Goal: Transaction & Acquisition: Book appointment/travel/reservation

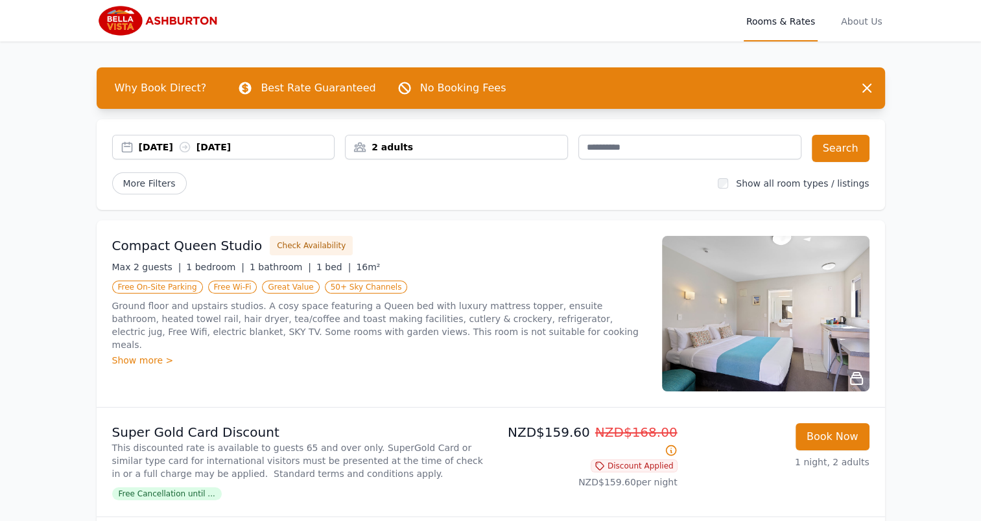
click at [458, 145] on div "2 adults" at bounding box center [457, 147] width 222 height 13
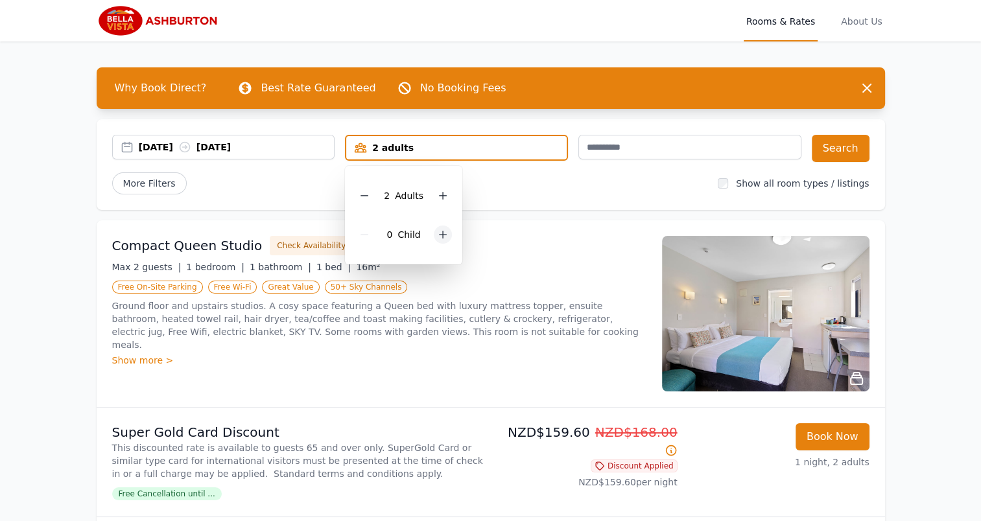
click at [438, 235] on icon at bounding box center [443, 235] width 10 height 10
click at [447, 231] on icon at bounding box center [452, 235] width 10 height 10
click at [835, 150] on button "Search" at bounding box center [841, 148] width 58 height 27
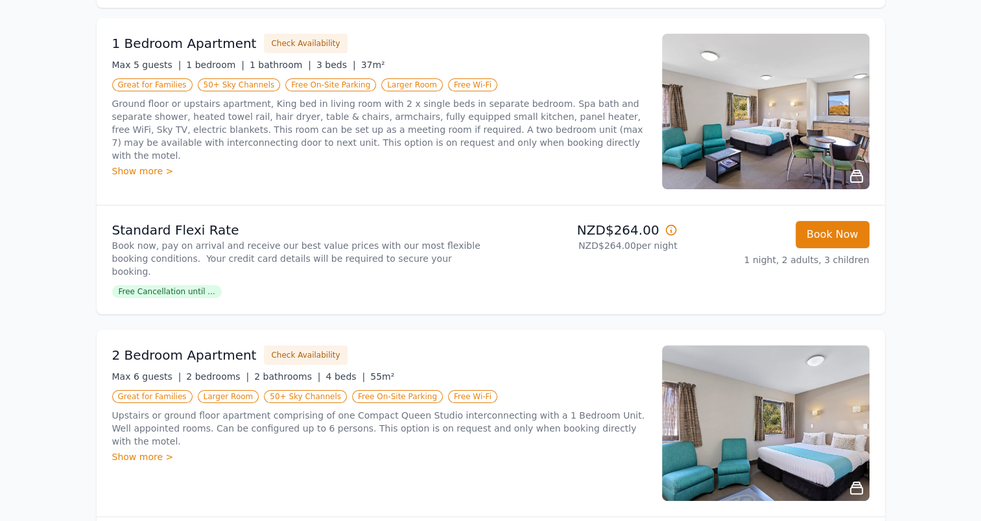
scroll to position [196, 0]
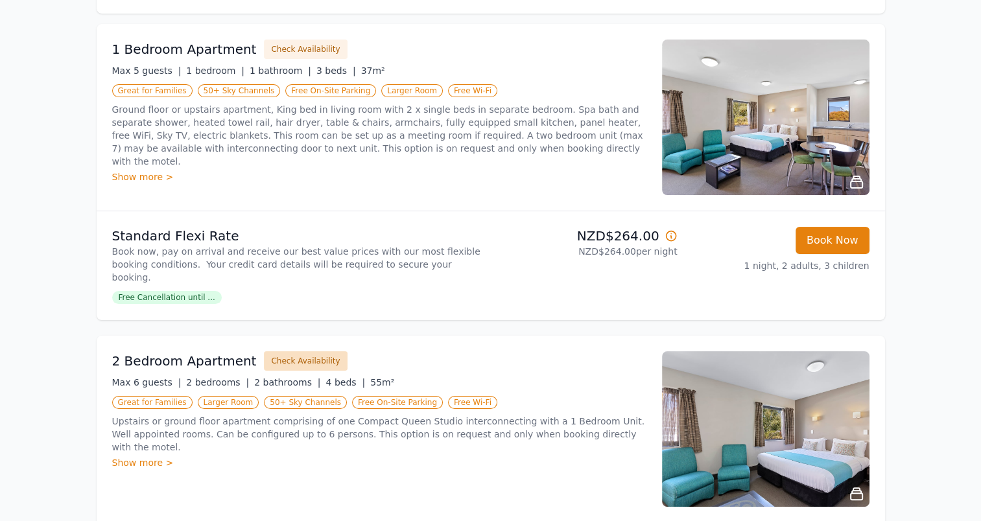
click at [302, 351] on button "Check Availability" at bounding box center [305, 360] width 83 height 19
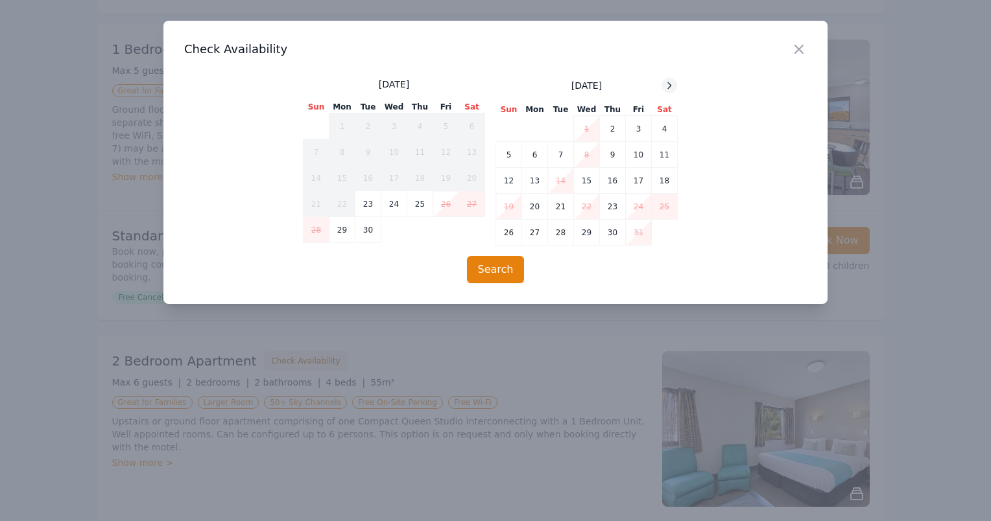
click at [671, 85] on icon at bounding box center [669, 85] width 10 height 10
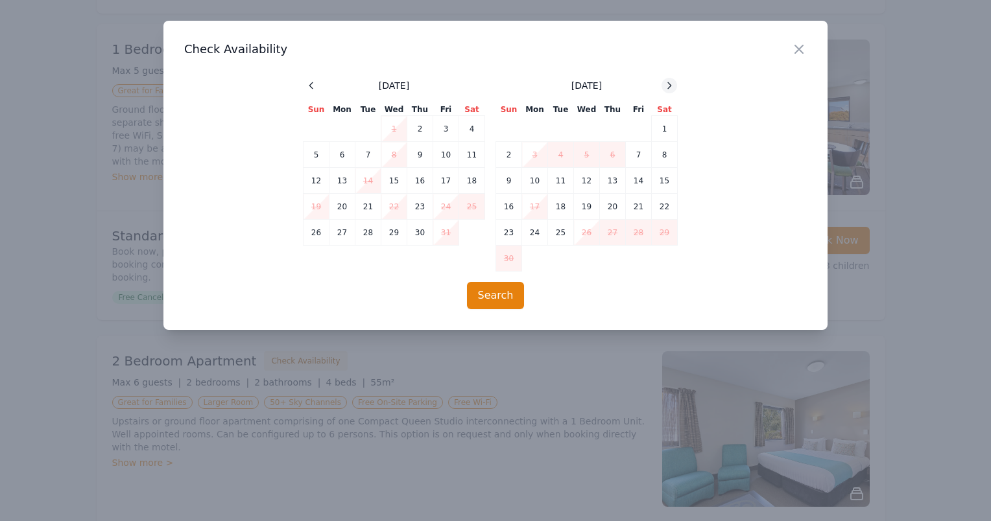
click at [671, 85] on icon at bounding box center [669, 85] width 10 height 10
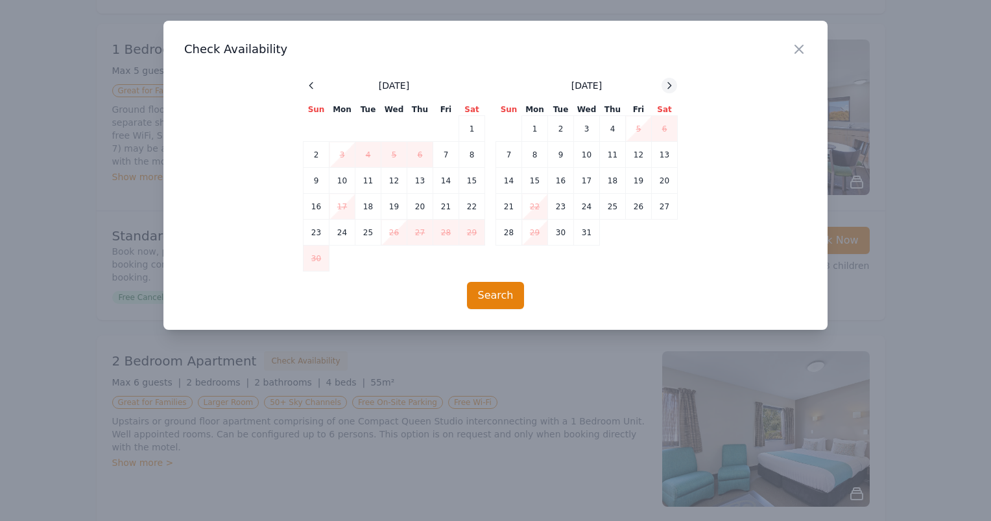
click at [671, 85] on icon at bounding box center [669, 85] width 10 height 10
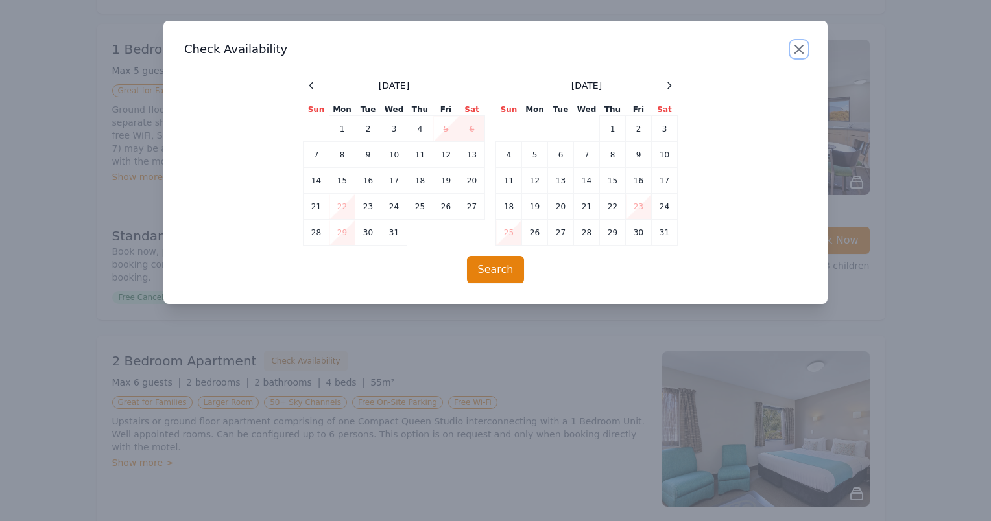
click at [796, 52] on icon "button" at bounding box center [799, 49] width 8 height 8
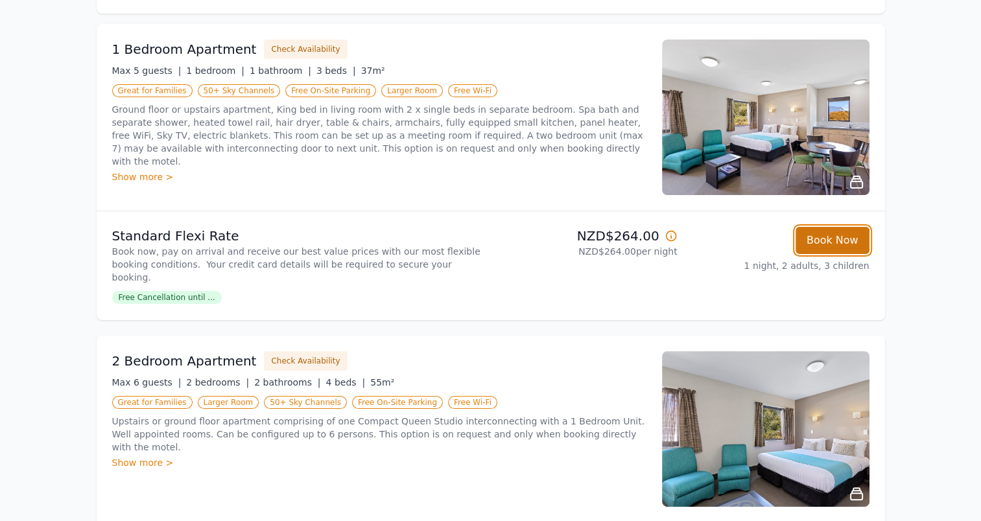
click at [824, 239] on button "Book Now" at bounding box center [833, 240] width 74 height 27
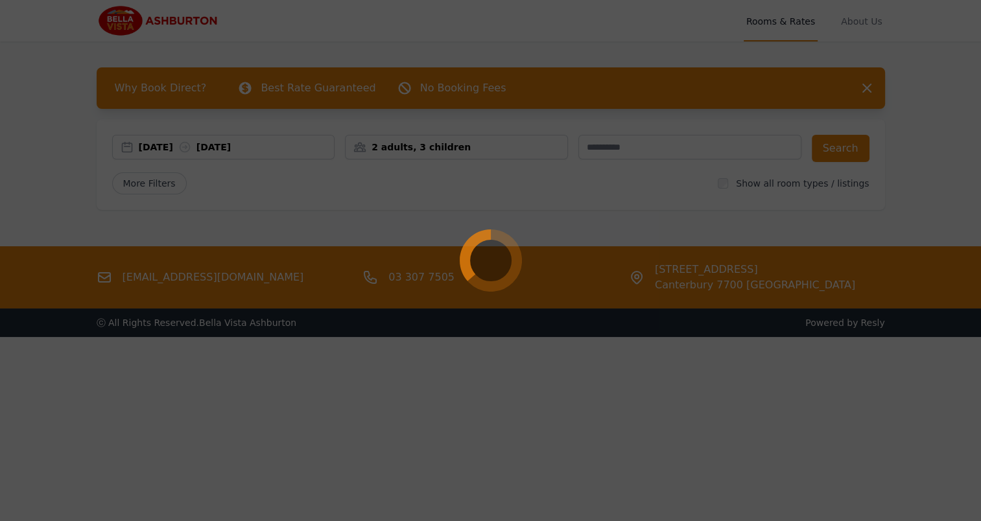
select select "**"
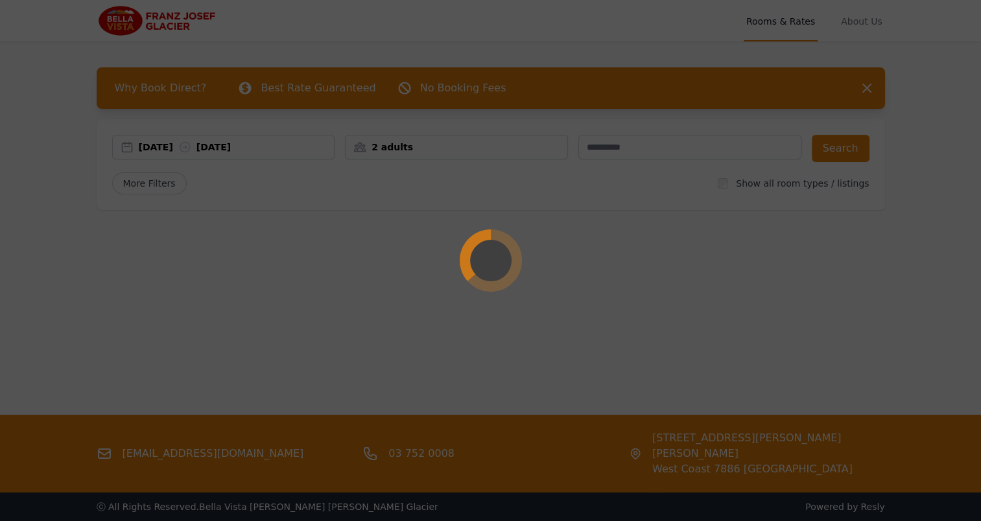
click at [254, 148] on div at bounding box center [490, 260] width 981 height 521
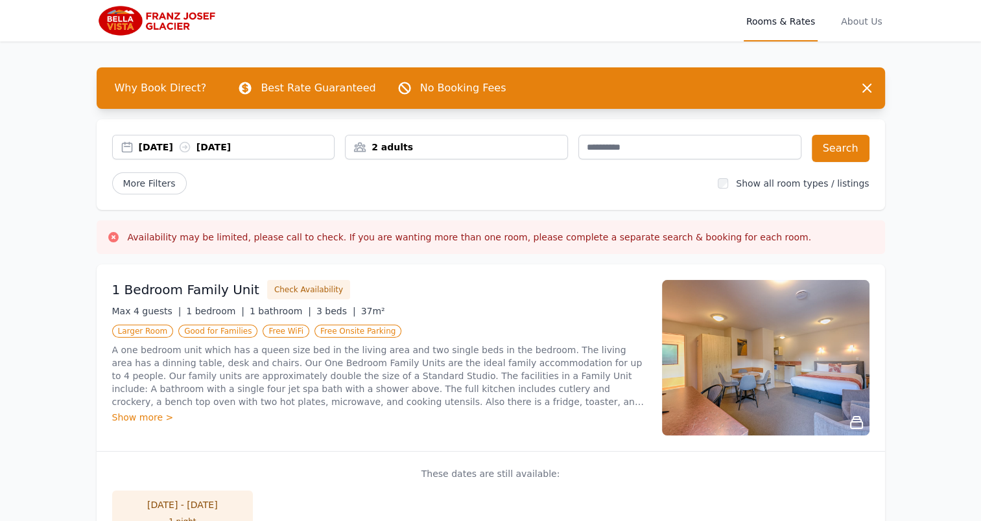
click at [254, 148] on div "[DATE] [DATE]" at bounding box center [237, 147] width 196 height 13
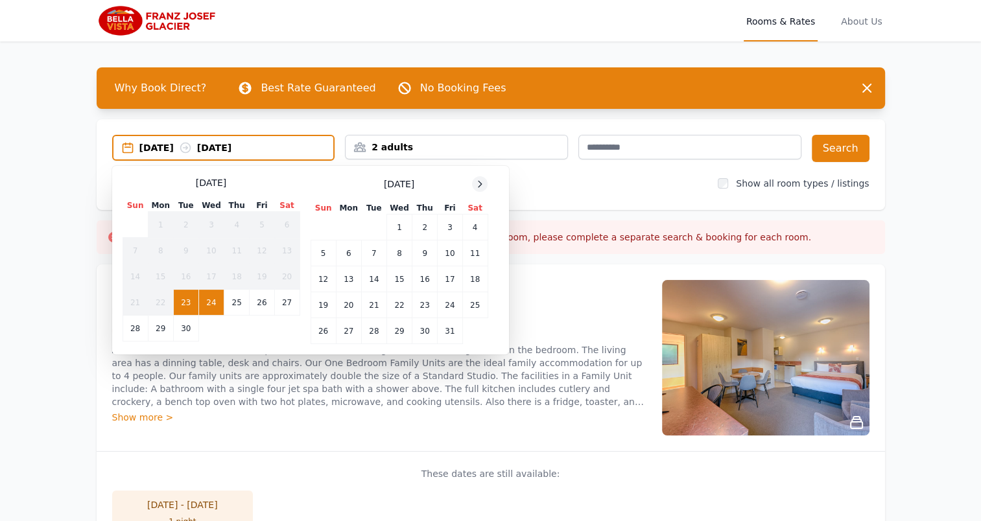
click at [481, 189] on div at bounding box center [480, 184] width 16 height 16
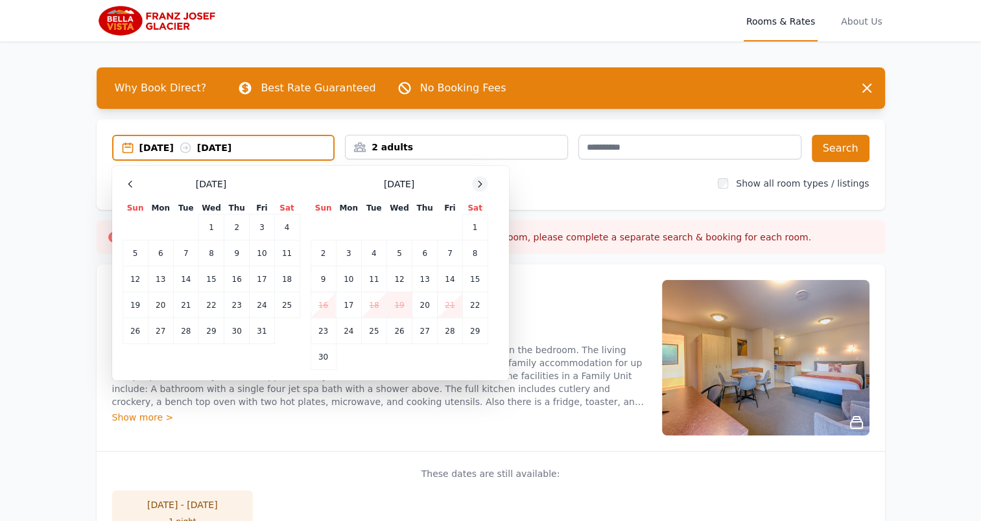
click at [481, 189] on div at bounding box center [480, 184] width 16 height 16
click at [399, 333] on td "31" at bounding box center [399, 331] width 25 height 26
click at [477, 180] on icon at bounding box center [480, 184] width 10 height 10
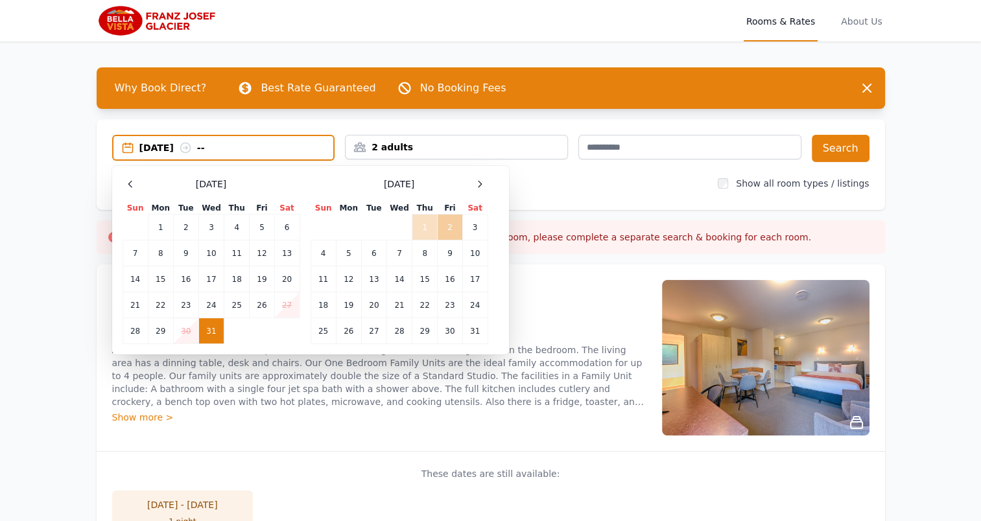
click at [450, 230] on td "2" at bounding box center [450, 228] width 25 height 26
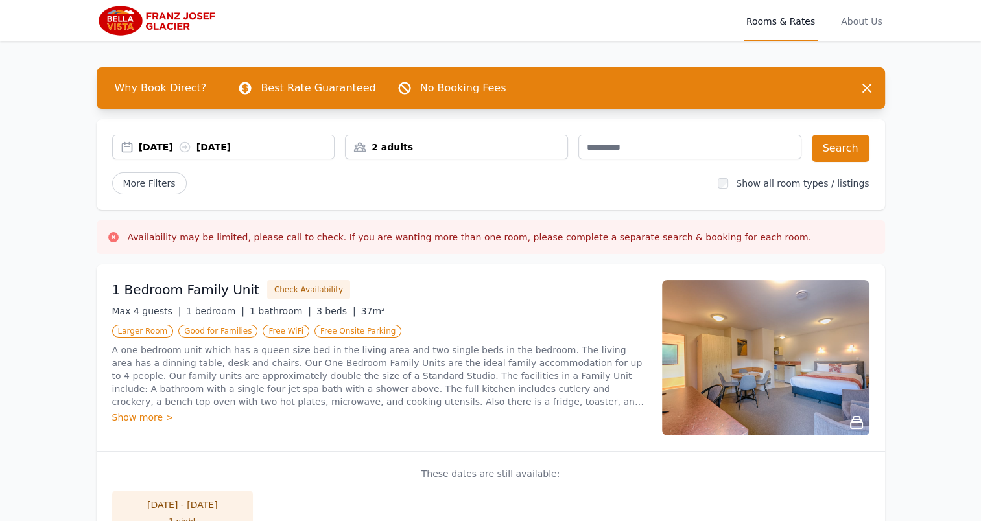
click at [536, 148] on div "2 adults" at bounding box center [457, 147] width 222 height 13
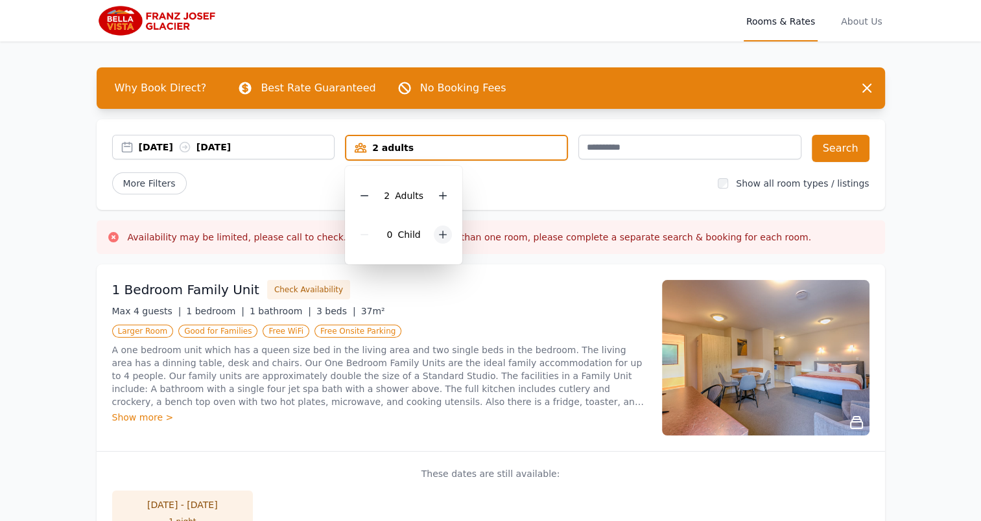
click at [441, 233] on icon at bounding box center [443, 235] width 10 height 10
click at [443, 233] on div at bounding box center [452, 235] width 18 height 18
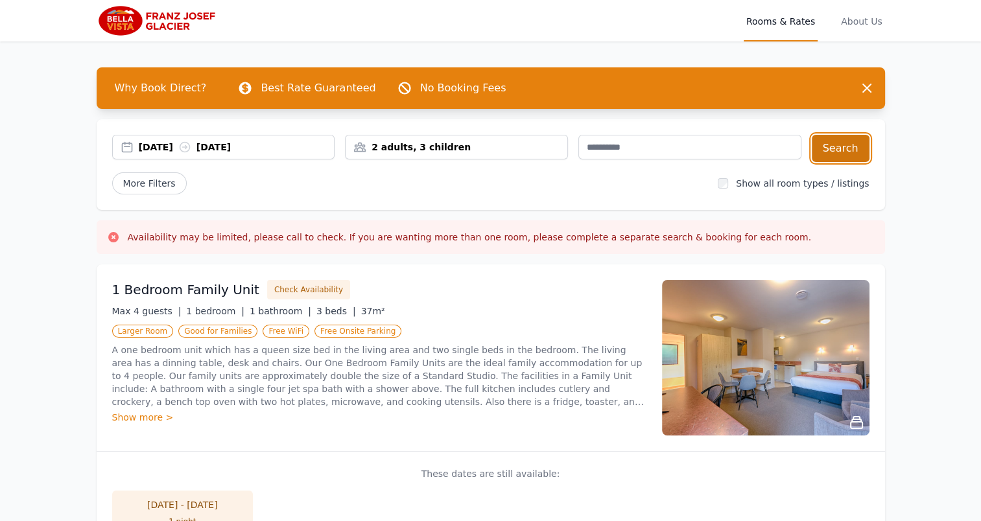
click at [835, 149] on button "Search" at bounding box center [841, 148] width 58 height 27
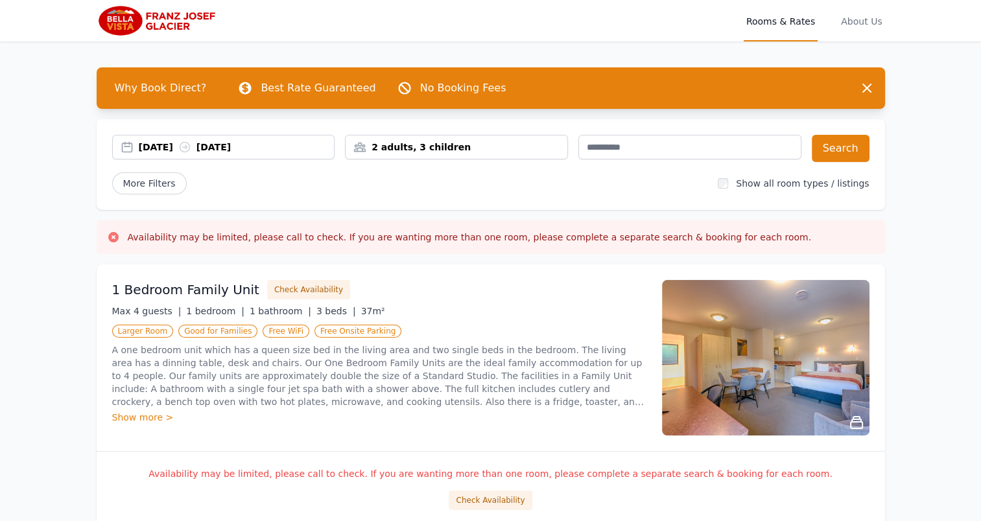
drag, startPoint x: 979, startPoint y: 119, endPoint x: 978, endPoint y: 145, distance: 26.6
click at [252, 150] on div "[DATE] [DATE]" at bounding box center [237, 147] width 196 height 13
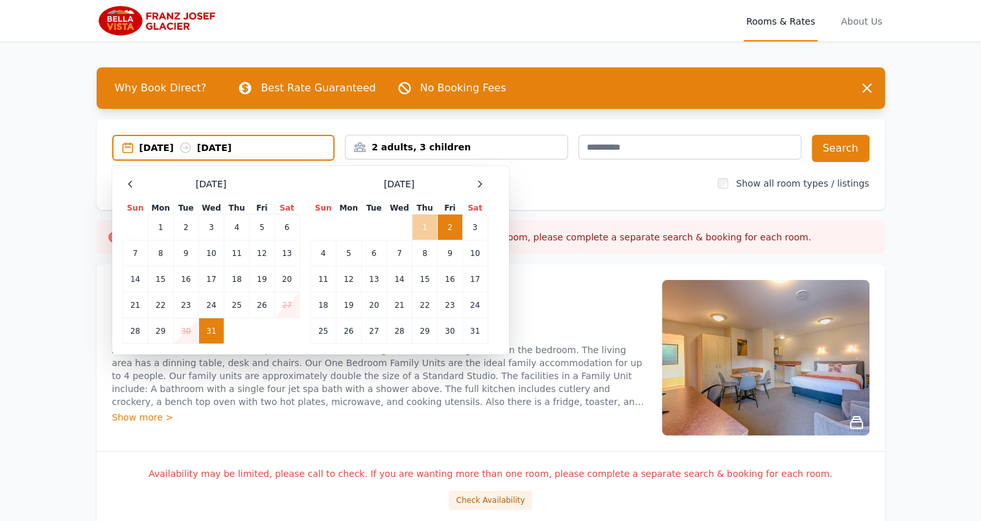
click at [428, 225] on td "1" at bounding box center [424, 228] width 25 height 26
click at [468, 228] on td "3" at bounding box center [474, 228] width 25 height 26
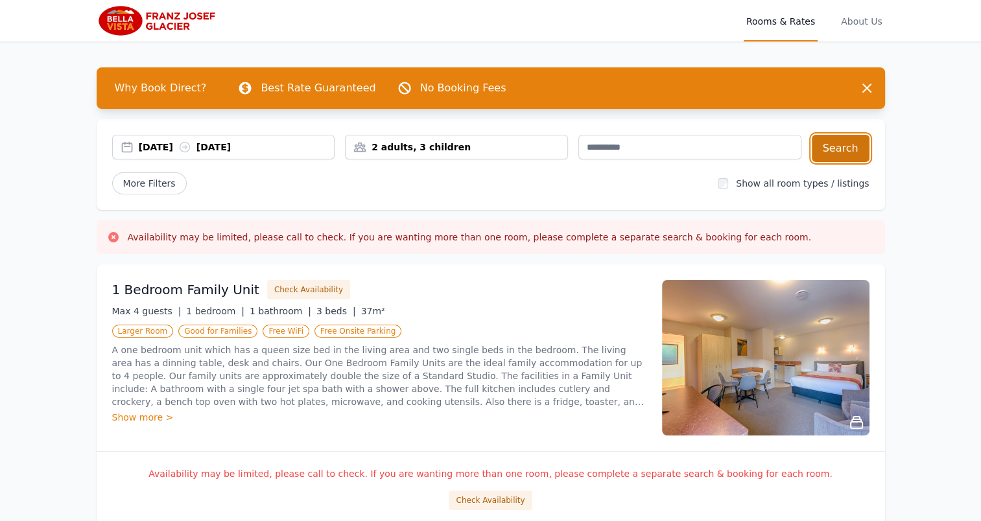
click at [839, 154] on button "Search" at bounding box center [841, 148] width 58 height 27
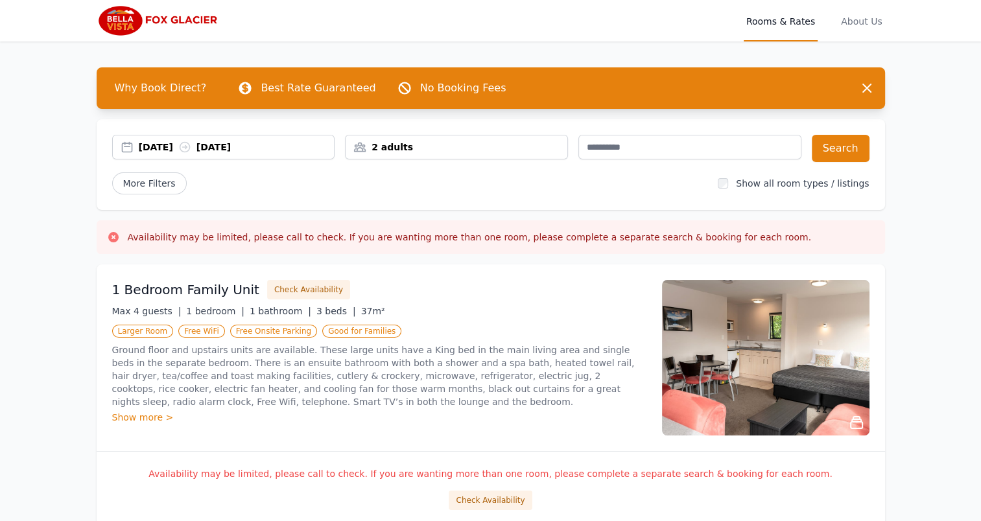
click at [439, 145] on div "2 adults" at bounding box center [457, 147] width 222 height 13
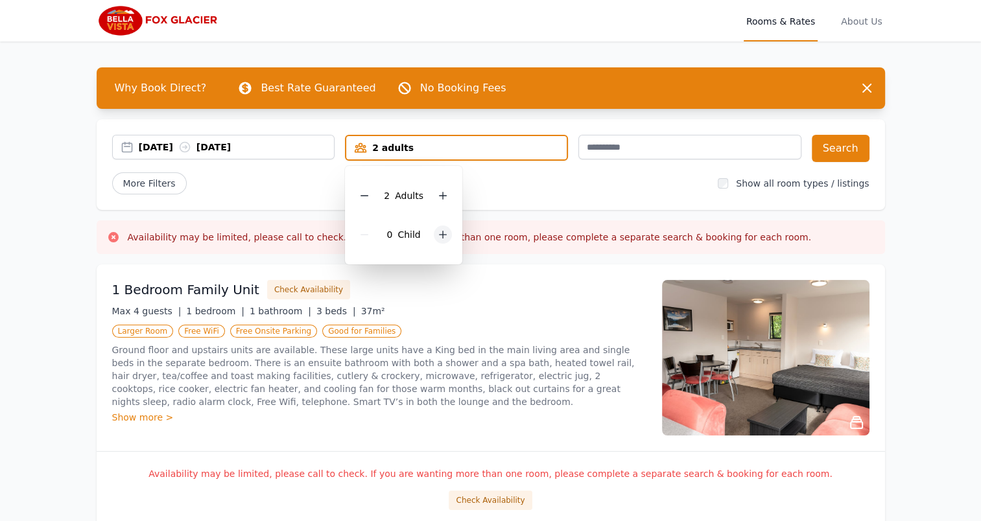
click at [438, 236] on icon at bounding box center [443, 235] width 10 height 10
click at [438, 236] on div "1 Child" at bounding box center [403, 234] width 97 height 39
click at [452, 236] on icon at bounding box center [452, 235] width 10 height 10
click at [192, 143] on div "[DATE] [DATE]" at bounding box center [237, 147] width 196 height 13
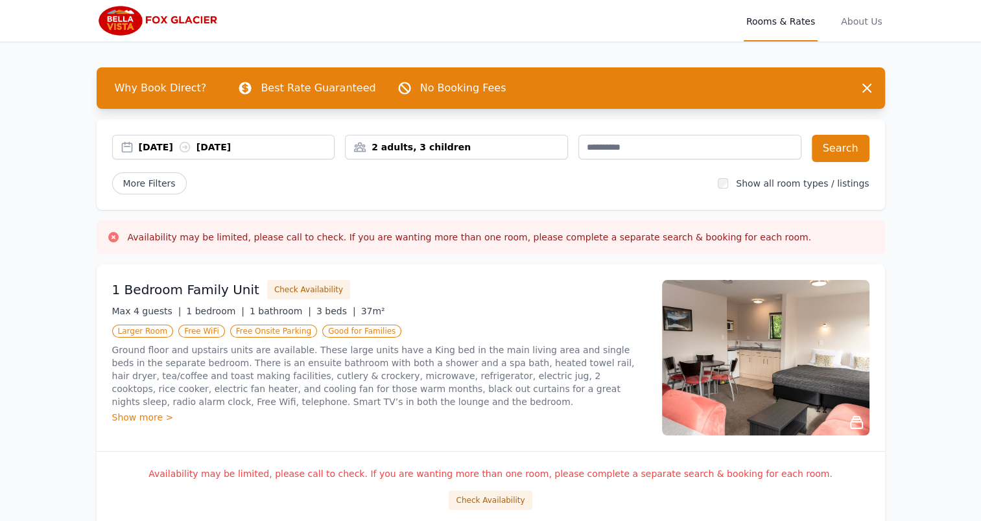
click at [169, 148] on div "[DATE] [DATE]" at bounding box center [237, 147] width 196 height 13
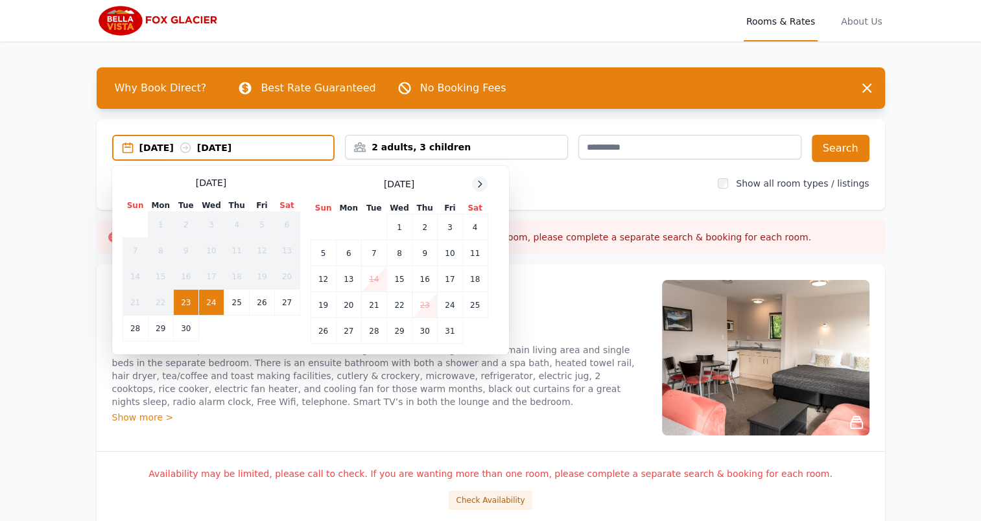
click at [477, 182] on icon at bounding box center [480, 184] width 10 height 10
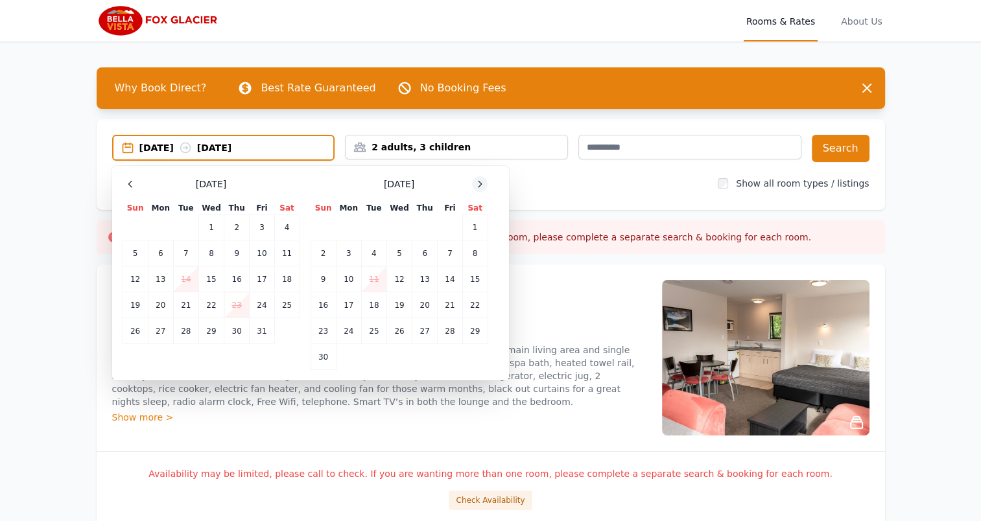
click at [477, 182] on icon at bounding box center [480, 184] width 10 height 10
click at [484, 185] on icon at bounding box center [480, 184] width 10 height 10
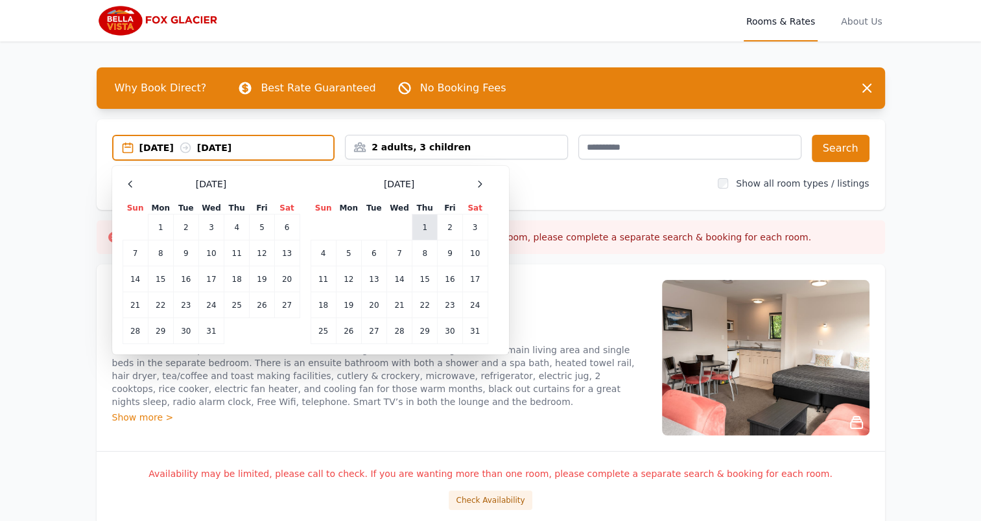
click at [435, 220] on td "1" at bounding box center [424, 228] width 25 height 26
click at [474, 228] on td "3" at bounding box center [474, 228] width 25 height 26
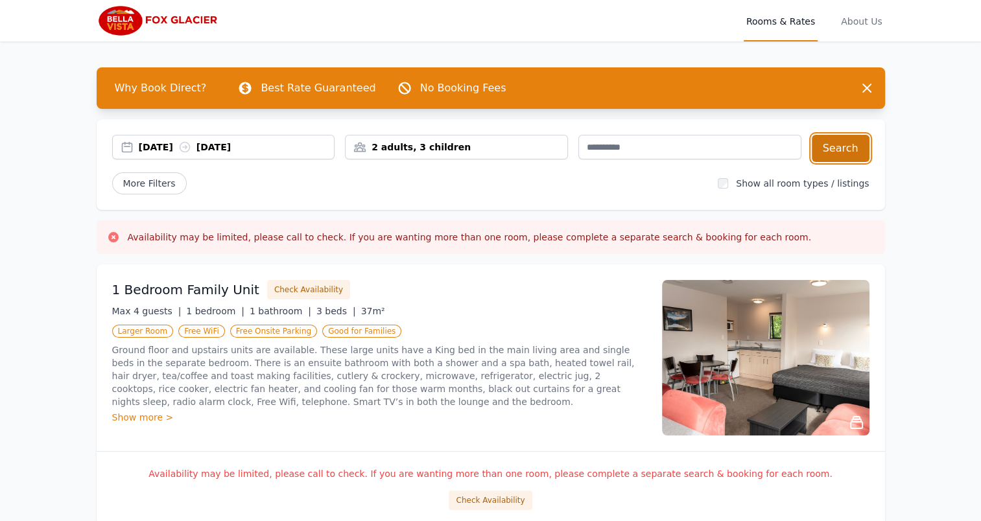
click at [860, 145] on button "Search" at bounding box center [841, 148] width 58 height 27
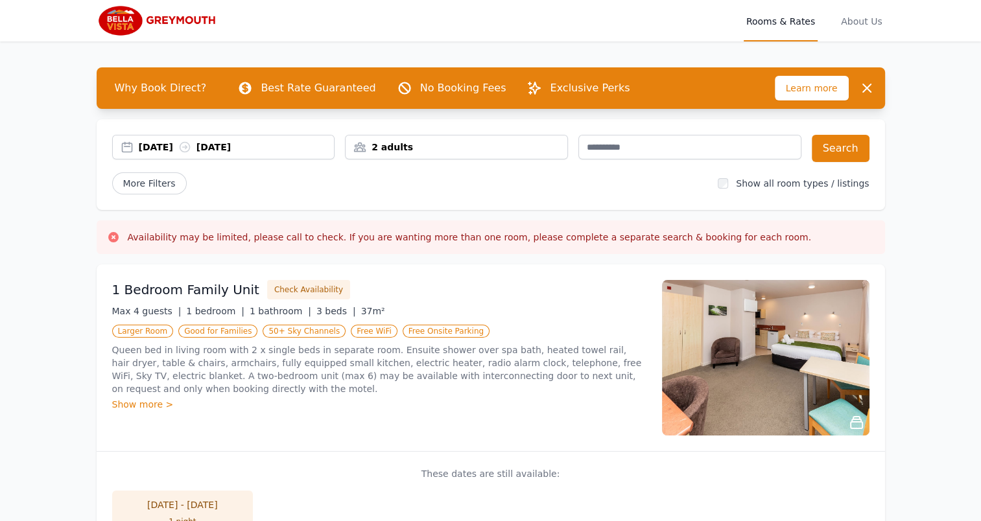
click at [266, 148] on div "[DATE] [DATE]" at bounding box center [237, 147] width 196 height 13
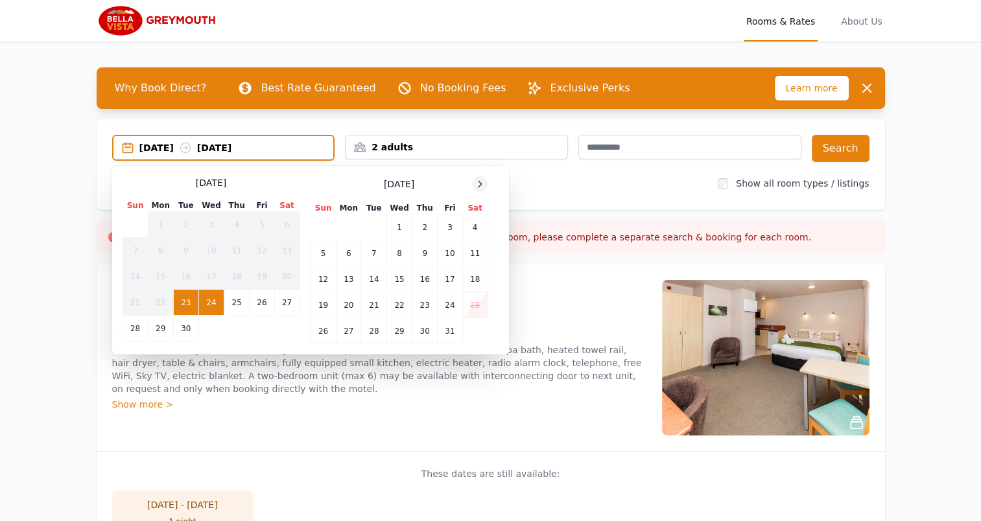
click at [477, 182] on icon at bounding box center [480, 184] width 10 height 10
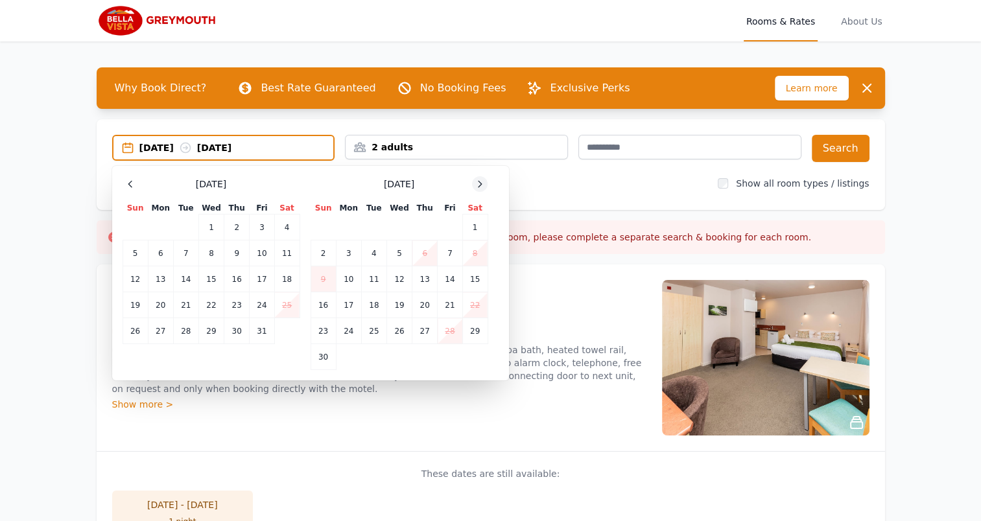
click at [477, 182] on icon at bounding box center [480, 184] width 10 height 10
click at [375, 333] on td "30" at bounding box center [373, 331] width 25 height 26
click at [401, 337] on td "31" at bounding box center [399, 331] width 25 height 26
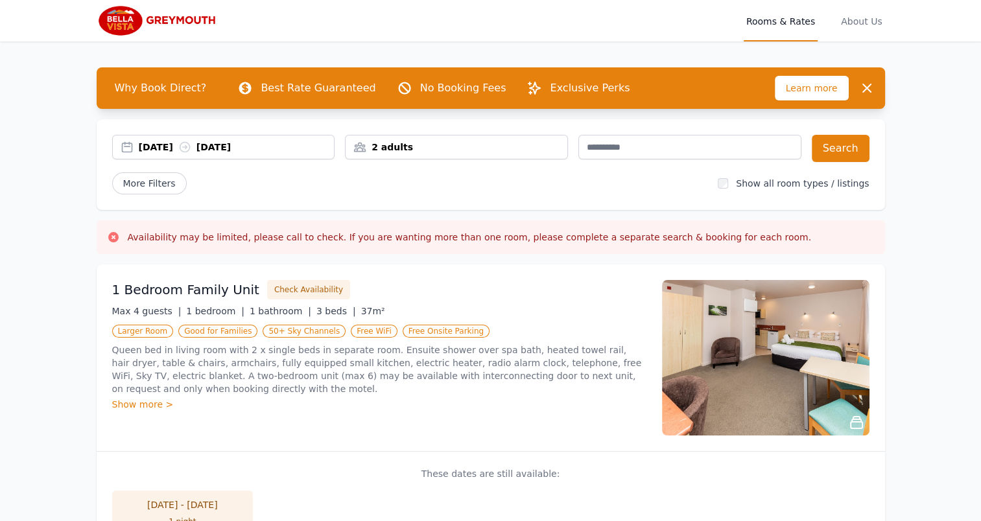
click at [472, 151] on div "2 adults" at bounding box center [457, 147] width 222 height 13
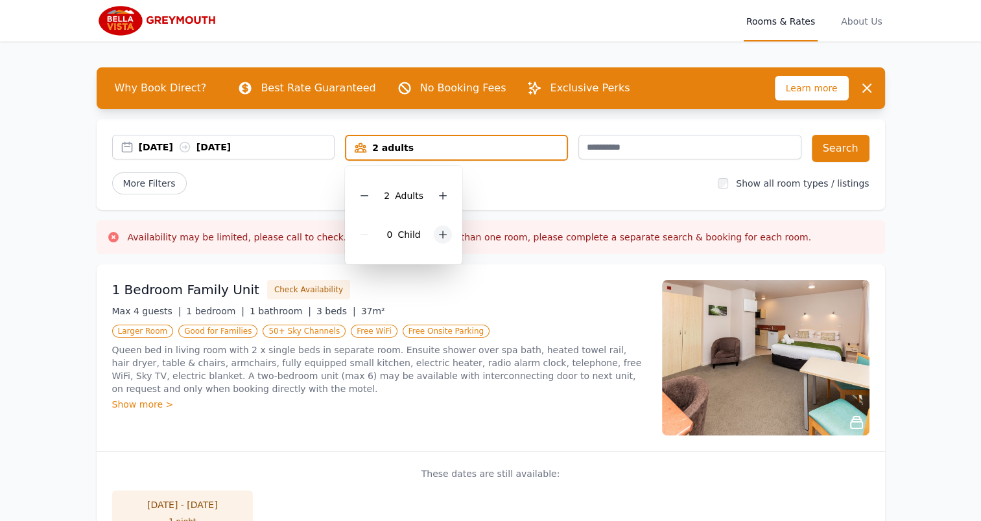
click at [443, 237] on icon at bounding box center [443, 235] width 10 height 10
click at [443, 237] on div at bounding box center [452, 235] width 18 height 18
click at [843, 149] on button "Search" at bounding box center [841, 148] width 58 height 27
